Goal: Task Accomplishment & Management: Use online tool/utility

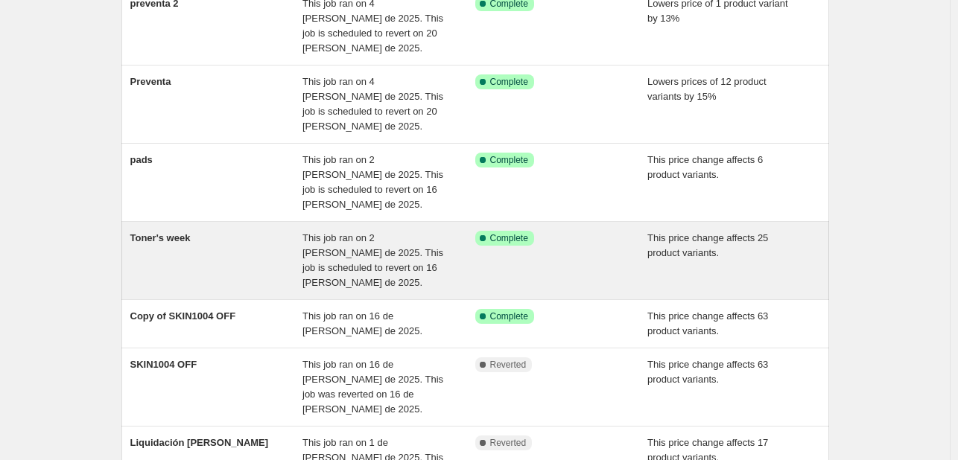
scroll to position [74, 0]
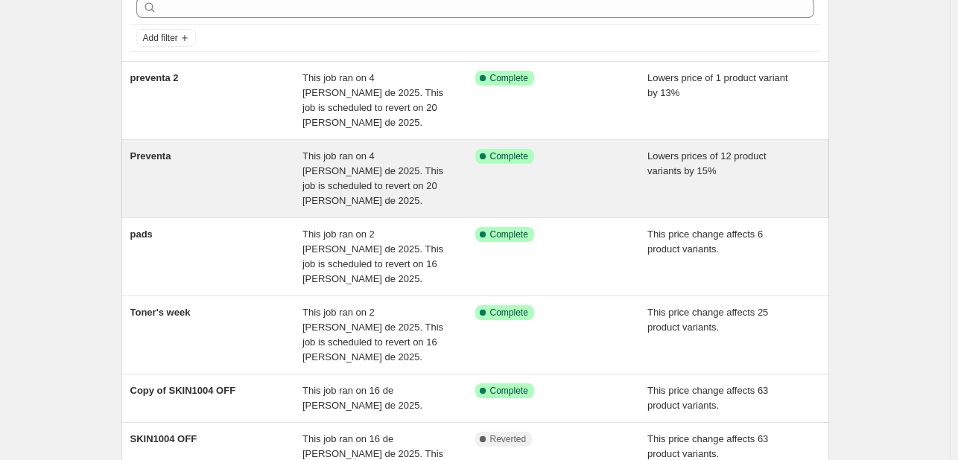
click at [298, 149] on div "Preventa" at bounding box center [216, 179] width 173 height 60
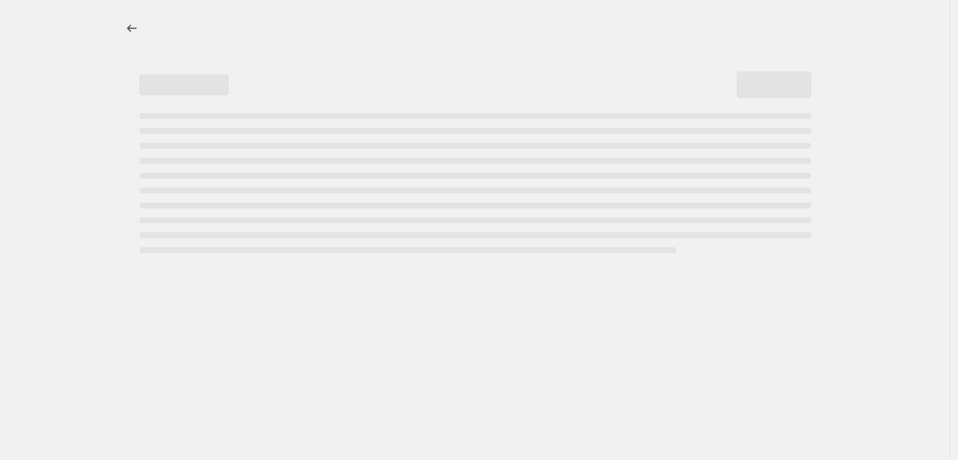
select select "percentage"
select select "collection"
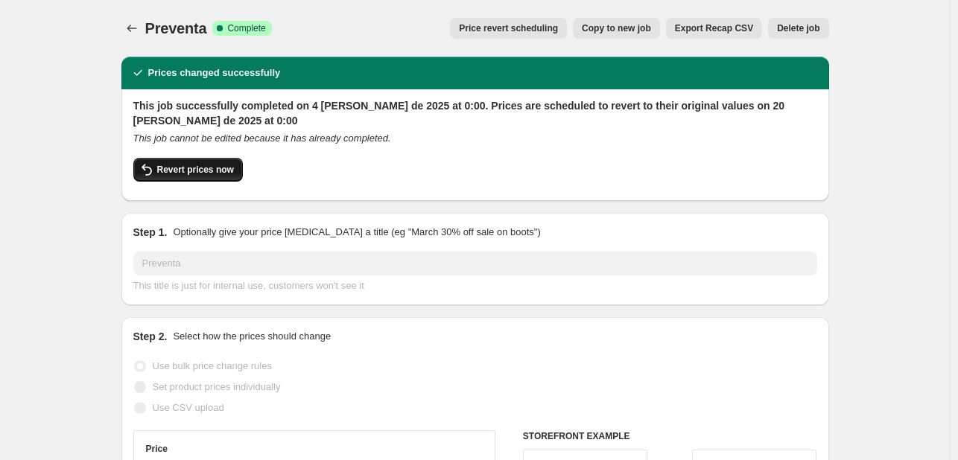
click at [221, 167] on span "Revert prices now" at bounding box center [195, 170] width 77 height 12
checkbox input "false"
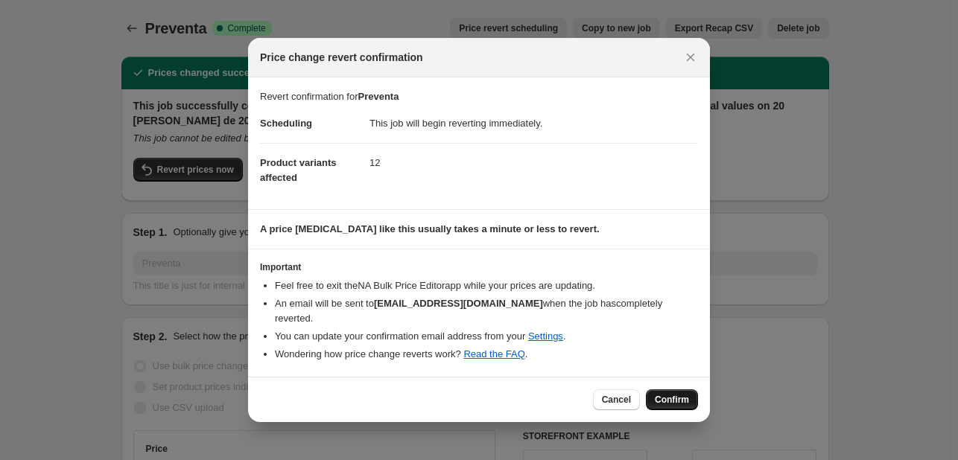
click at [688, 396] on span "Confirm" at bounding box center [672, 400] width 34 height 12
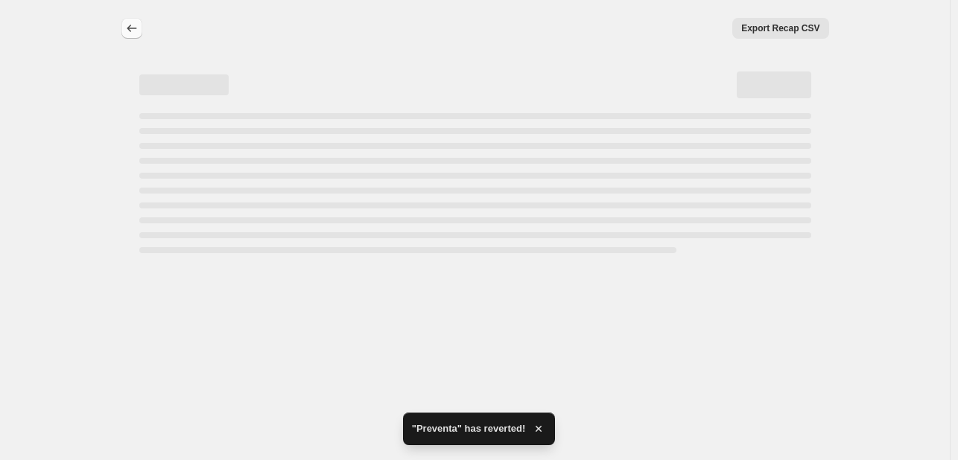
select select "percentage"
select select "collection"
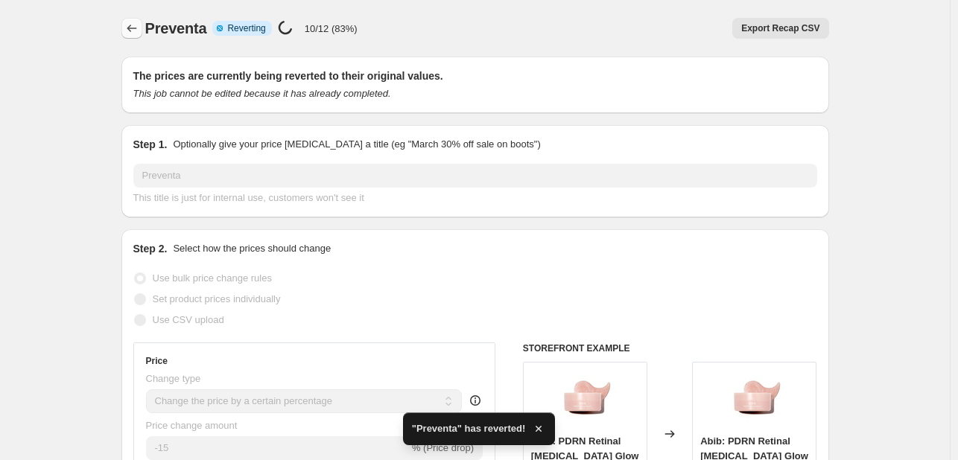
checkbox input "true"
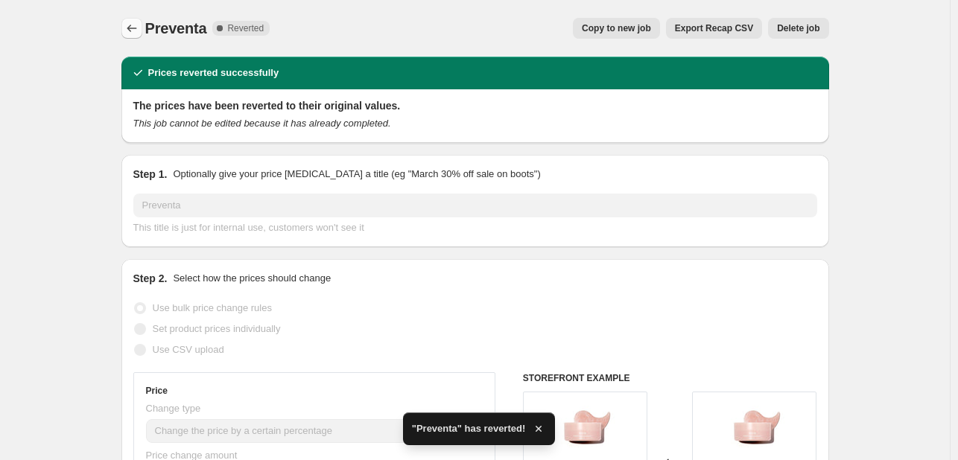
click at [136, 30] on icon "Price change jobs" at bounding box center [131, 28] width 15 height 15
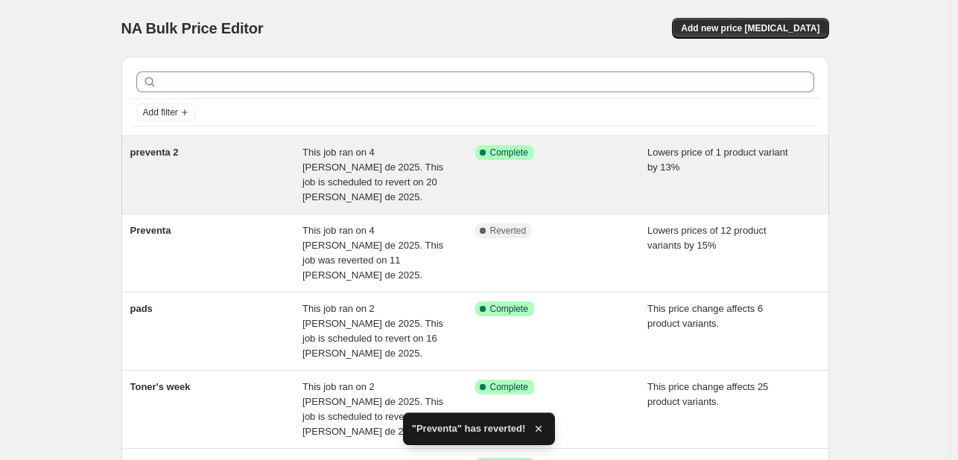
click at [238, 177] on div "preventa 2" at bounding box center [216, 175] width 173 height 60
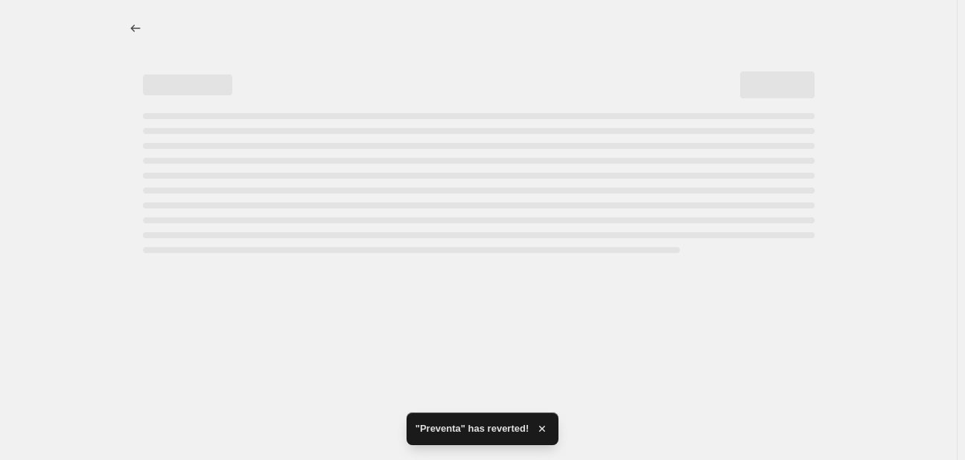
select select "percentage"
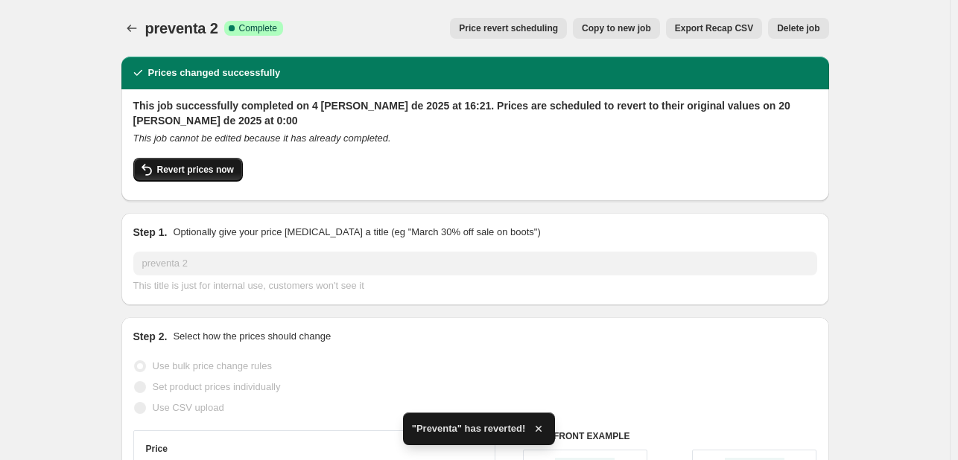
click at [229, 180] on button "Revert prices now" at bounding box center [188, 170] width 110 height 24
checkbox input "false"
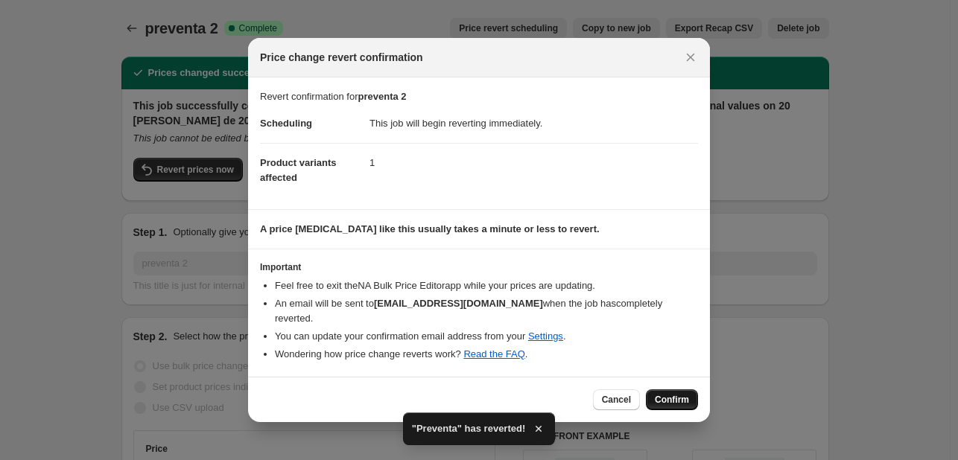
click at [670, 396] on span "Confirm" at bounding box center [672, 400] width 34 height 12
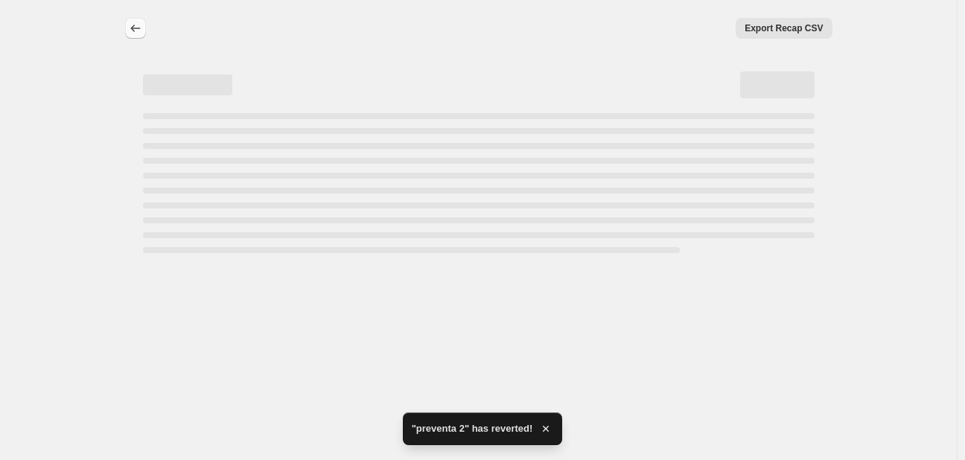
select select "percentage"
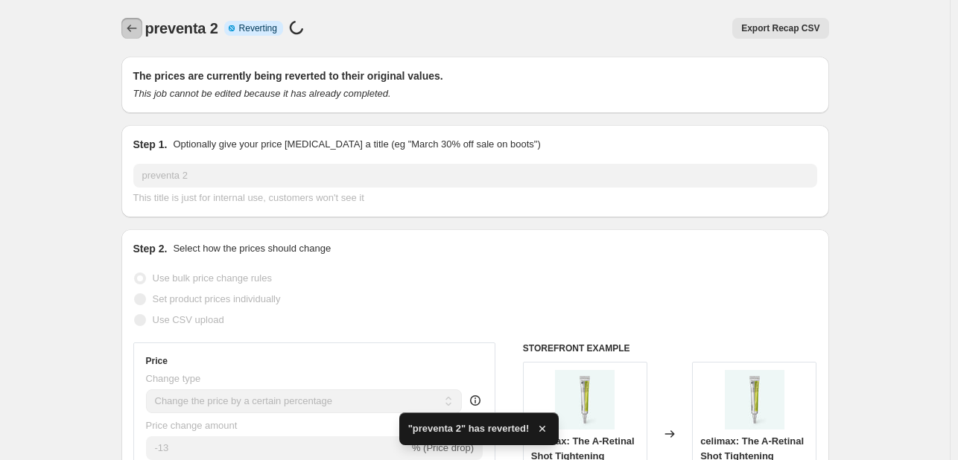
checkbox input "true"
click at [139, 31] on icon "Price change jobs" at bounding box center [131, 28] width 15 height 15
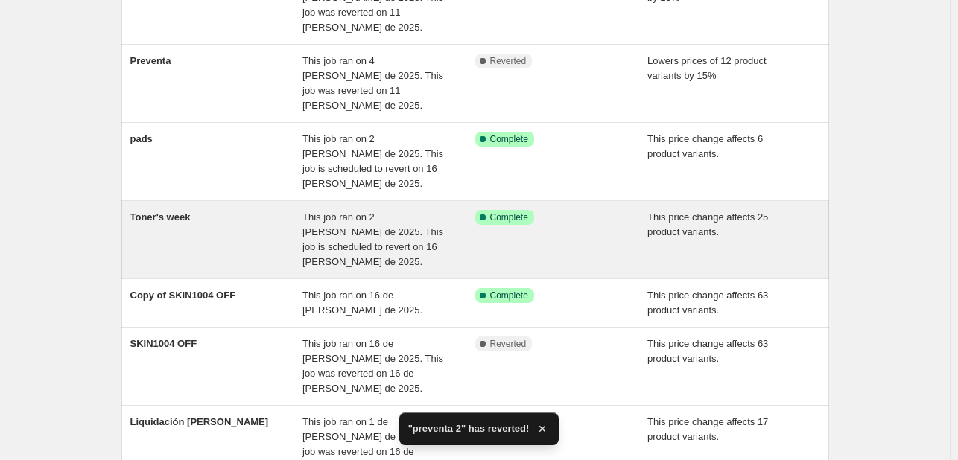
scroll to position [149, 0]
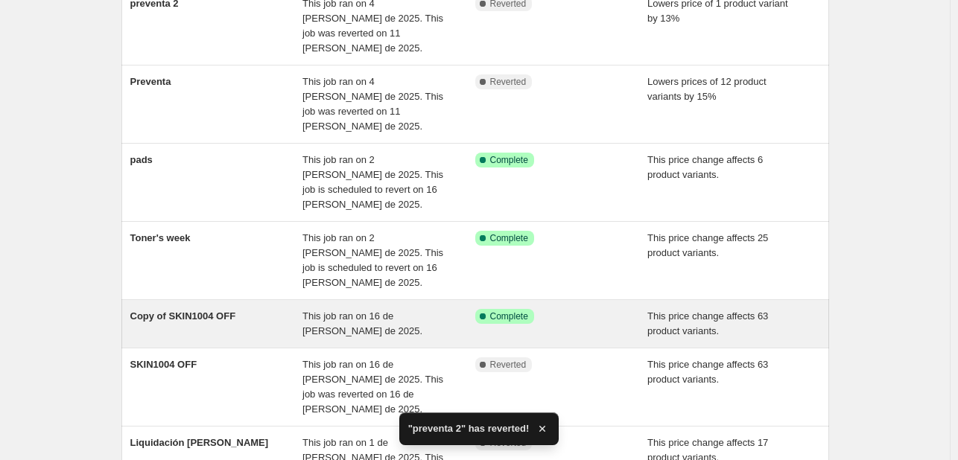
click at [390, 309] on div "This job ran on 16 de julio de 2025." at bounding box center [388, 324] width 173 height 30
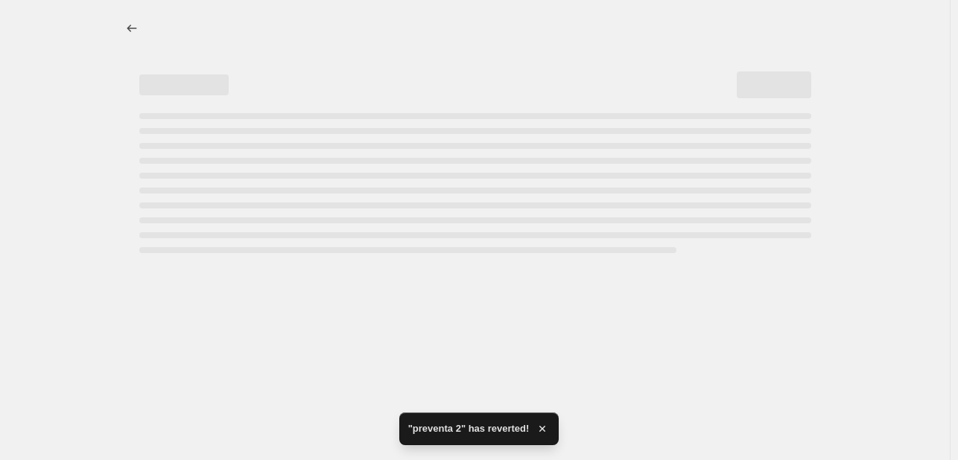
select select "no_change"
select select "collection"
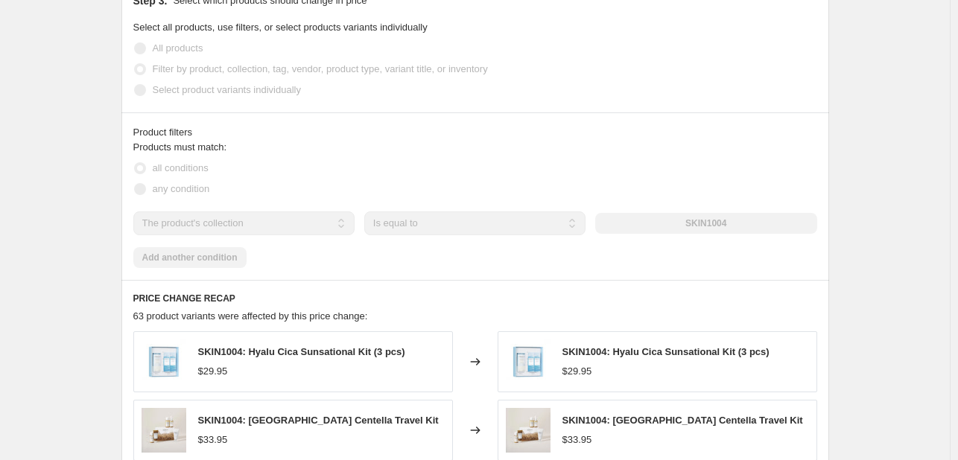
scroll to position [1117, 0]
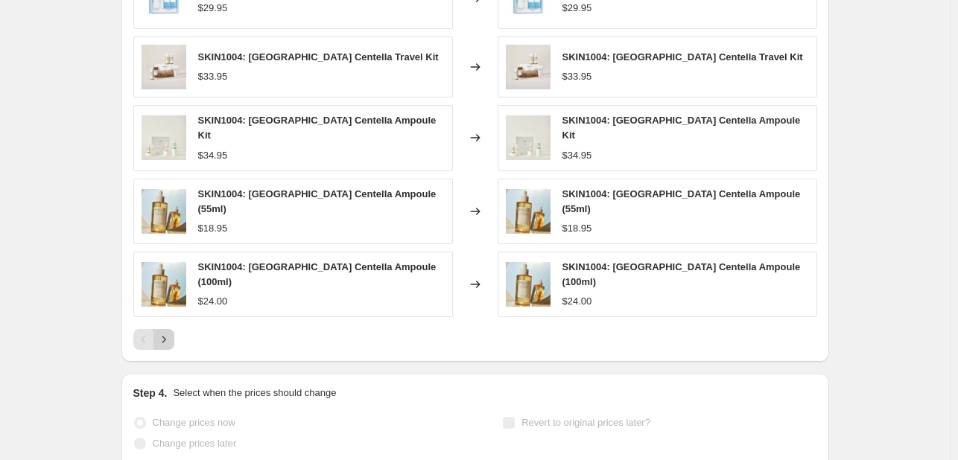
click at [164, 332] on icon "Next" at bounding box center [163, 339] width 15 height 15
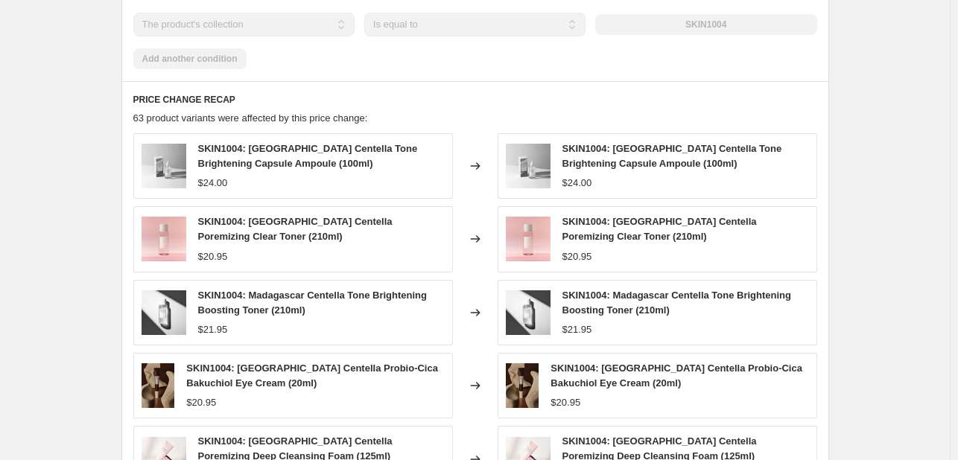
scroll to position [1064, 0]
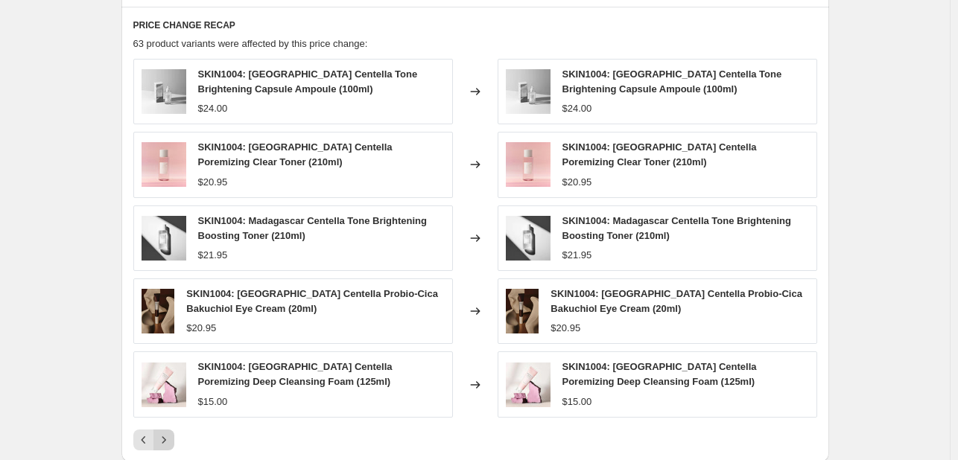
click at [170, 433] on icon "Next" at bounding box center [163, 440] width 15 height 15
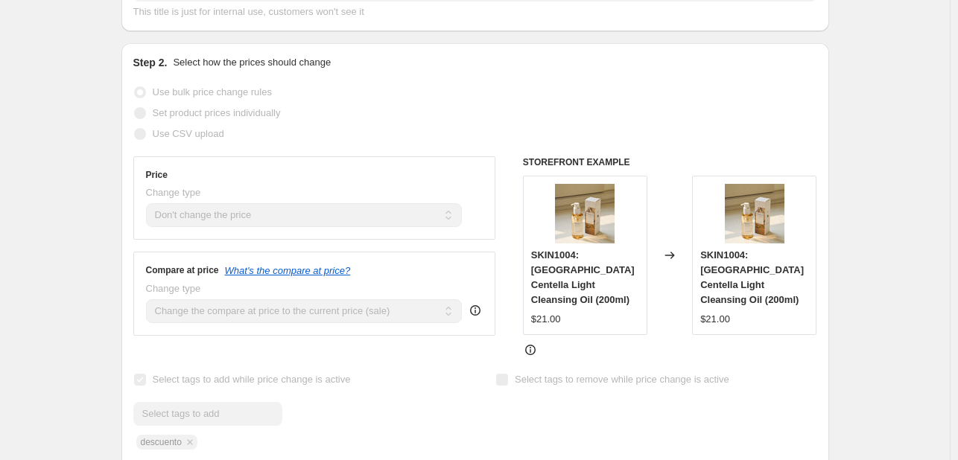
scroll to position [0, 0]
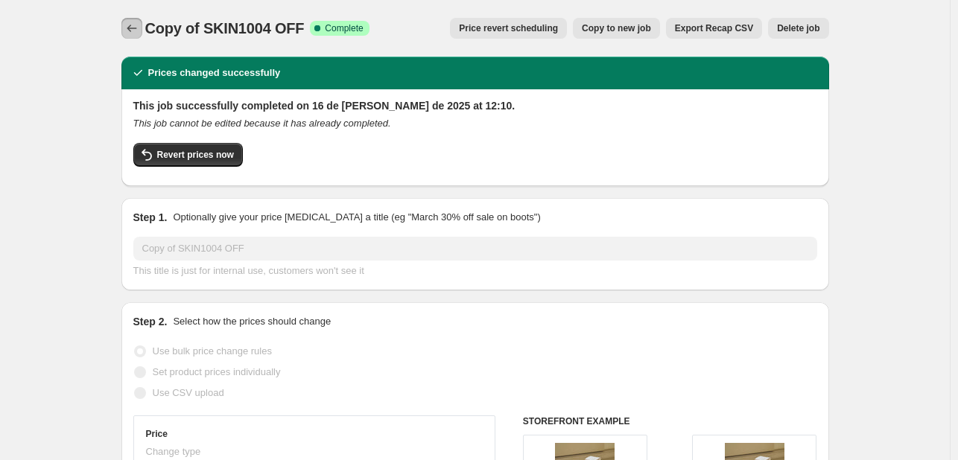
click at [142, 26] on button "Price change jobs" at bounding box center [131, 28] width 21 height 21
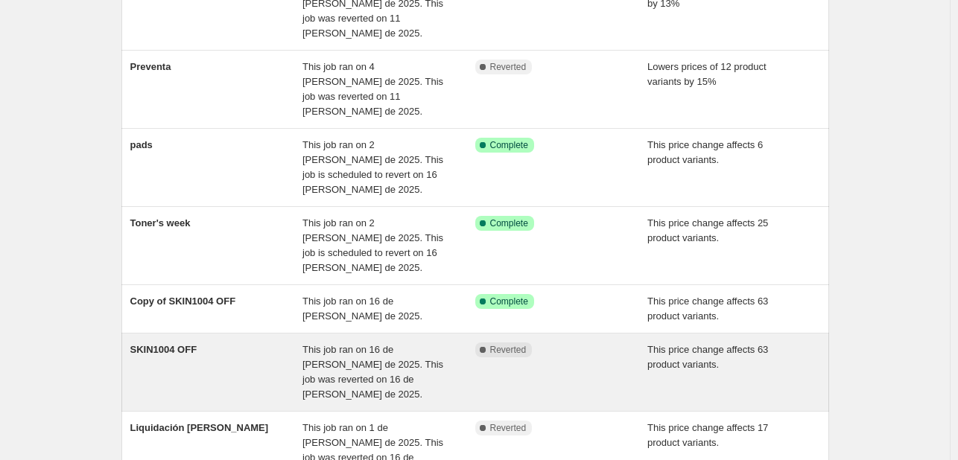
scroll to position [74, 0]
